Goal: Information Seeking & Learning: Learn about a topic

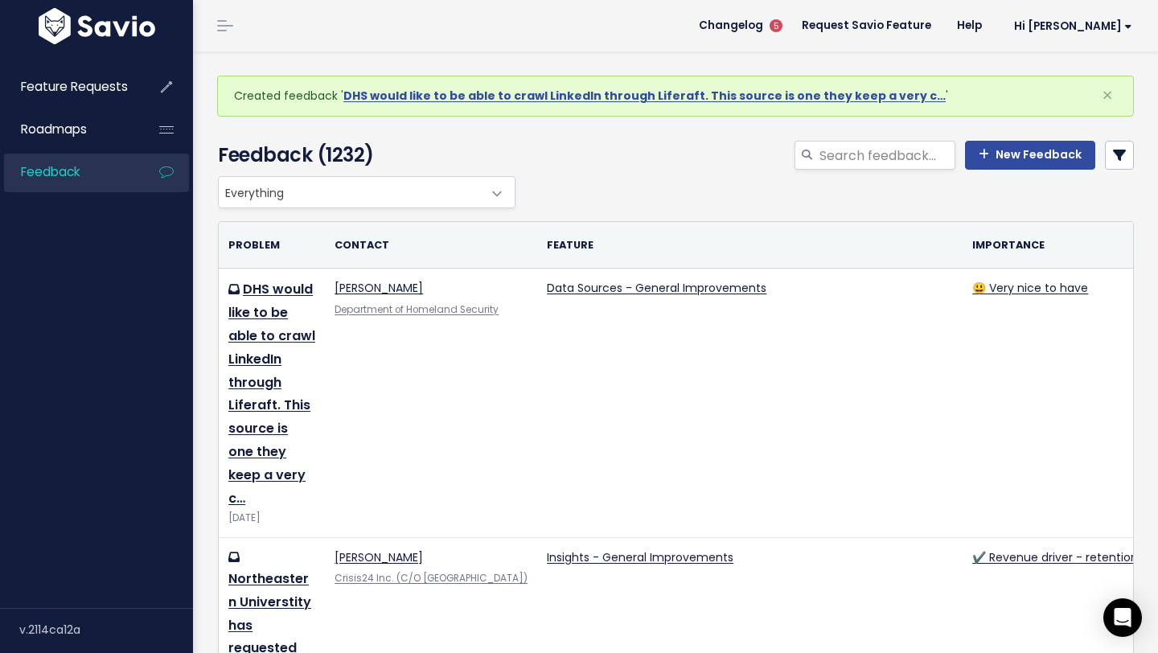
click at [611, 186] on div "Everything Any Product: Any Product Area Any Product: No Product Area No Produc…" at bounding box center [672, 192] width 916 height 32
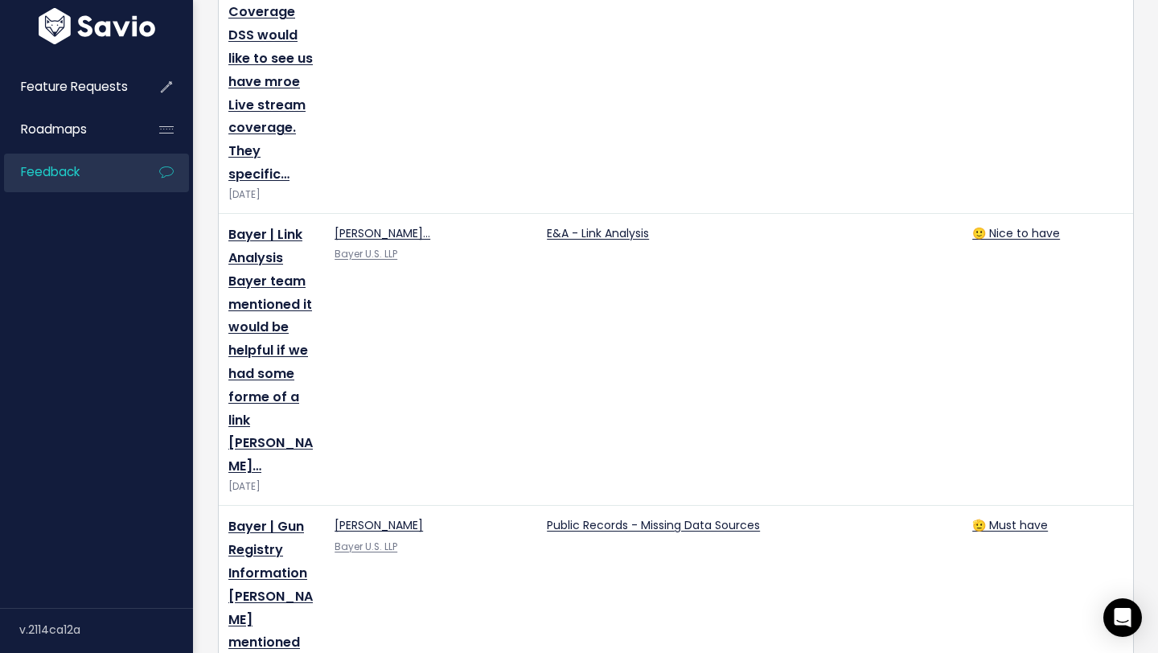
scroll to position [1192, 0]
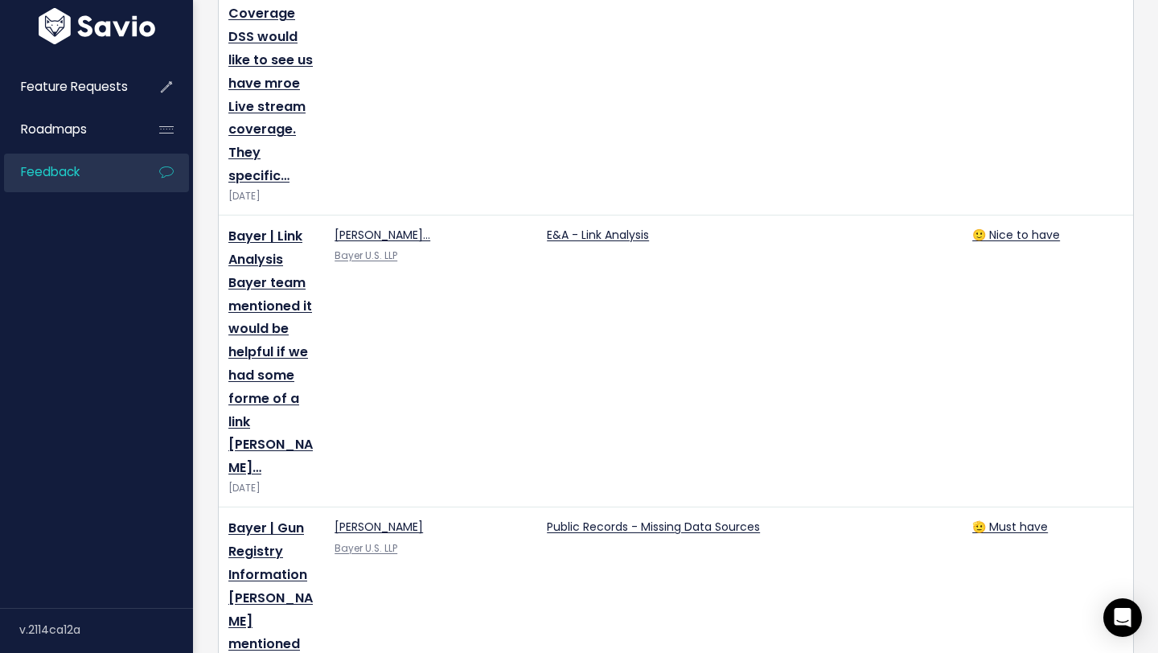
click at [536, 427] on td "Fatemeh Johanna Ghazi Mir Sae… Bayer U.S. LLP" at bounding box center [431, 361] width 212 height 292
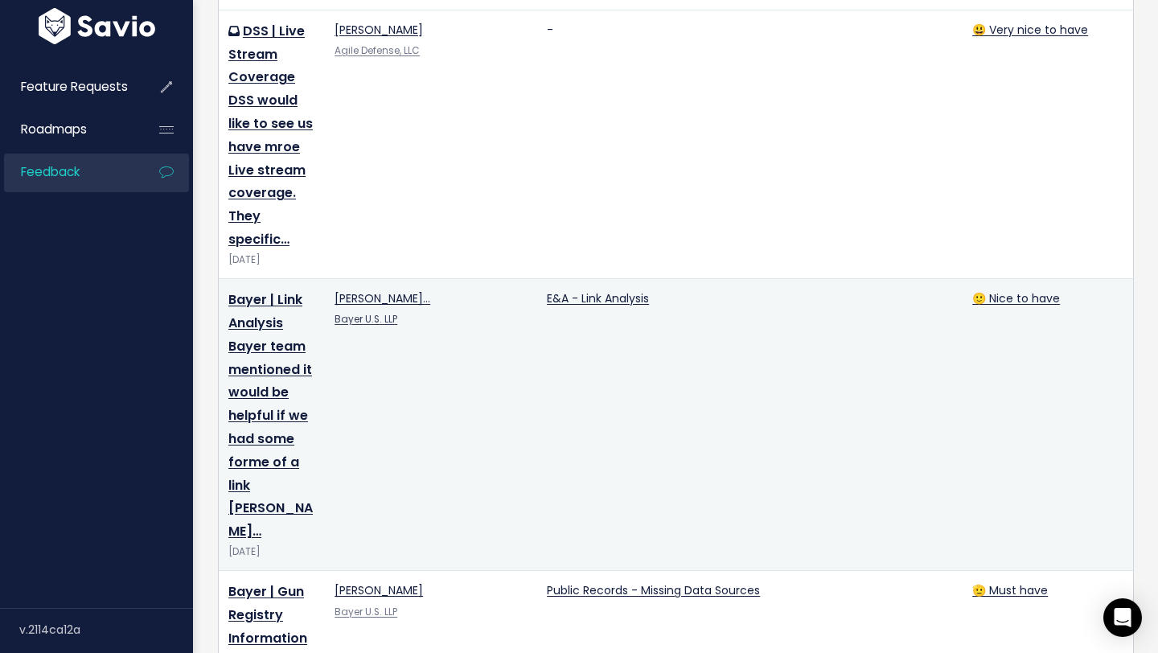
scroll to position [1118, 0]
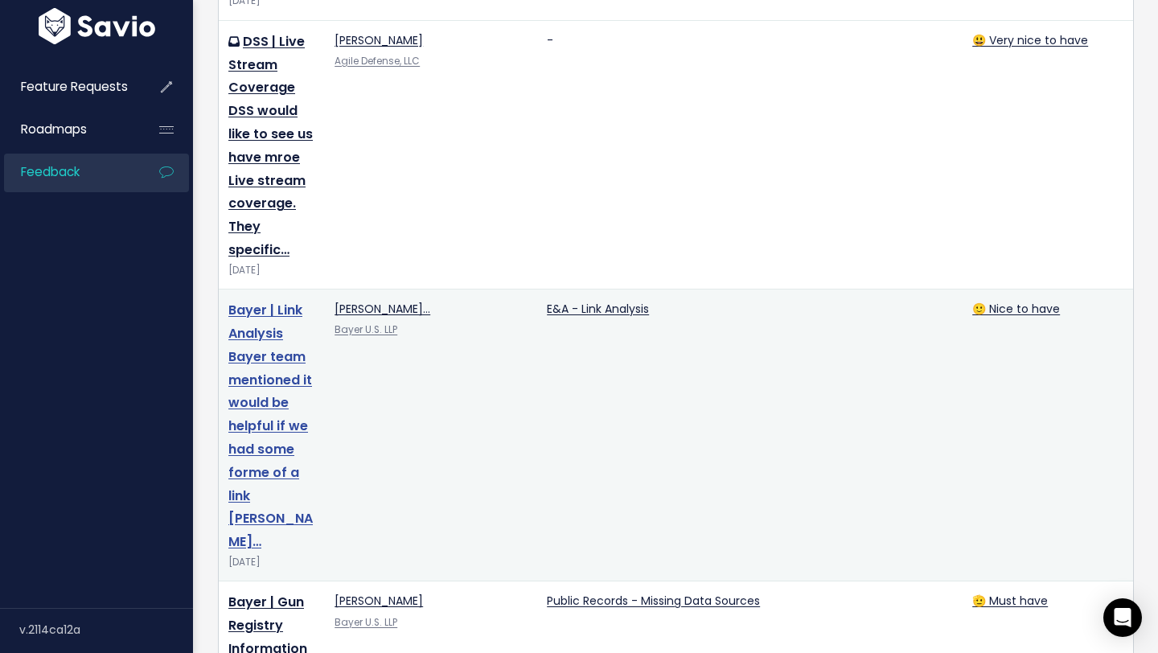
click at [255, 359] on link "Bayer | Link Analysis Bayer team mentioned it would be helpful if we had some f…" at bounding box center [270, 426] width 84 height 250
